Goal: Transaction & Acquisition: Purchase product/service

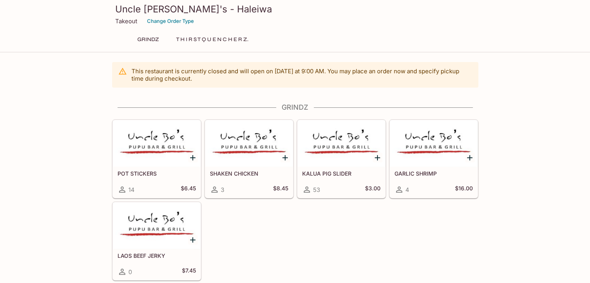
click at [378, 157] on icon "Add KALUA PIG SLIDER" at bounding box center [377, 157] width 5 height 5
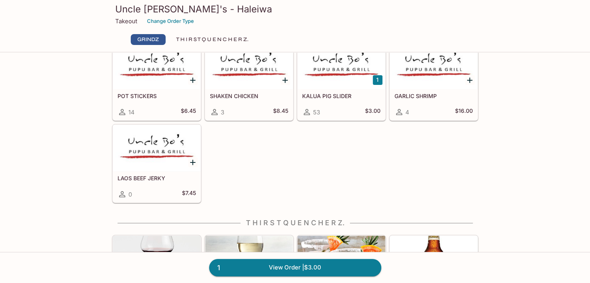
scroll to position [147, 0]
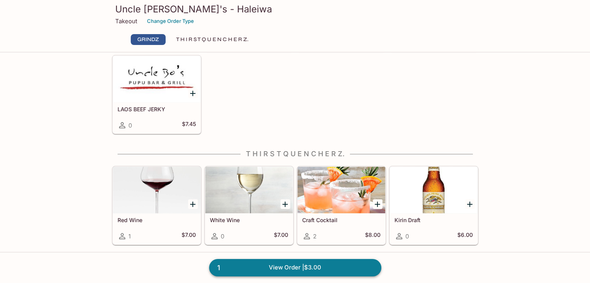
click at [290, 266] on link "1 View Order | $3.00" at bounding box center [295, 267] width 172 height 17
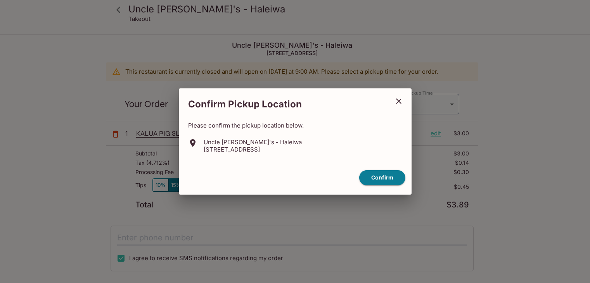
type input "[DATE]"
type input "[DATE]T00:30:00.000000Z"
click at [401, 99] on icon "close" at bounding box center [401, 101] width 9 height 9
